Goal: Task Accomplishment & Management: Manage account settings

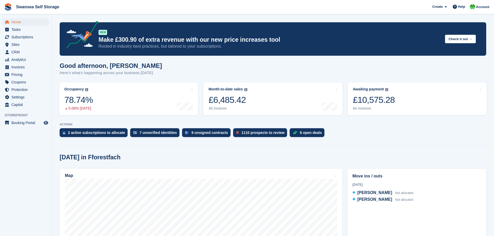
click at [28, 39] on span "Subscriptions" at bounding box center [26, 36] width 31 height 7
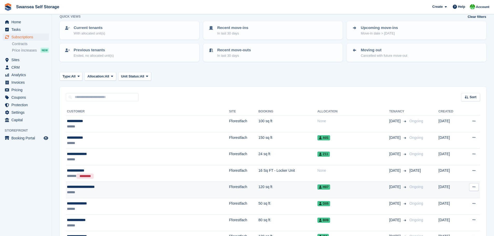
scroll to position [104, 0]
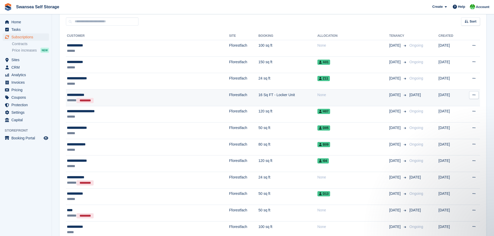
click at [121, 99] on div "****** *********" at bounding box center [117, 100] width 100 height 5
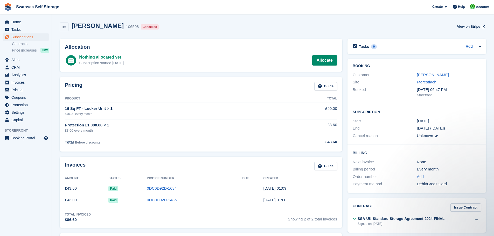
click at [224, 155] on div "Invoices Guide Amount Status Invoice Number Due Created £43.60 Paid 0DC0D92D-16…" at bounding box center [201, 192] width 288 height 76
click at [178, 210] on div "Invoices Guide Amount Status Invoice Number Due Created £43.60 Paid 0DC0D92D-16…" at bounding box center [201, 192] width 283 height 71
click at [285, 25] on div "Dhiraj Shetty 106508 Cancelled View on Stripe" at bounding box center [273, 26] width 426 height 9
click at [66, 31] on link at bounding box center [64, 27] width 9 height 9
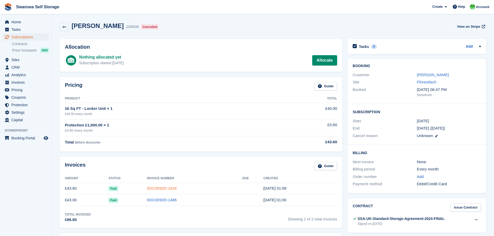
click at [161, 189] on link "0DC0D92D-1634" at bounding box center [162, 188] width 30 height 4
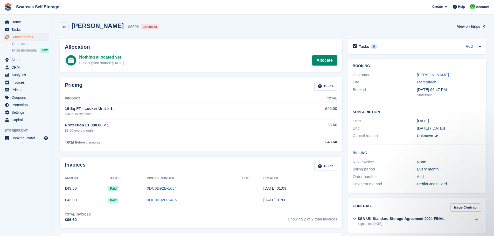
click at [348, 155] on div "Billing Next invoice None Billing period Every month Order number Add Payment m…" at bounding box center [416, 169] width 139 height 48
click at [159, 190] on link "0DC0D92D-1634" at bounding box center [162, 188] width 30 height 4
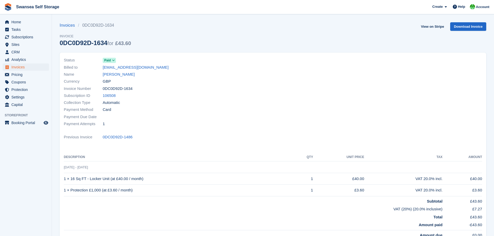
click at [472, 193] on td "£3.60" at bounding box center [462, 191] width 40 height 12
click at [371, 206] on td "VAT (20%) (20.0% inclusive)" at bounding box center [253, 208] width 378 height 8
